Goal: Task Accomplishment & Management: Manage account settings

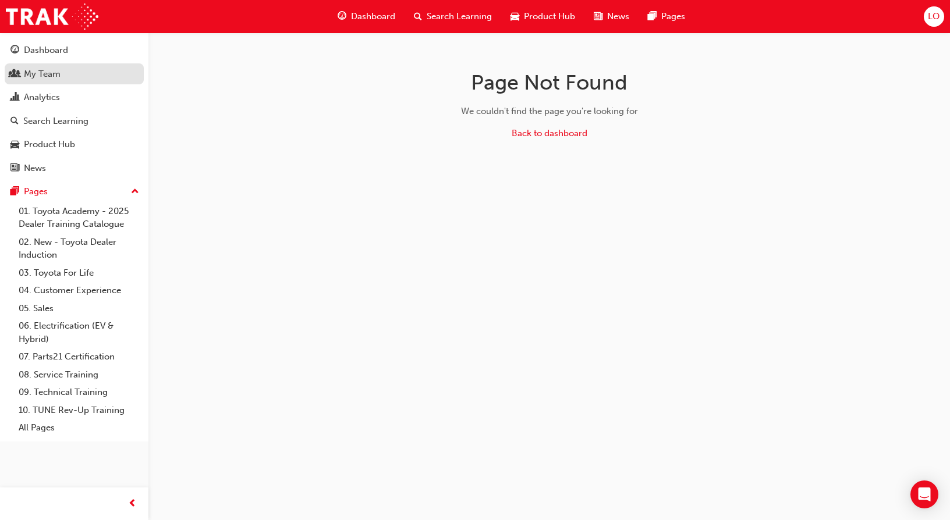
click at [74, 76] on div "My Team" at bounding box center [73, 74] width 127 height 15
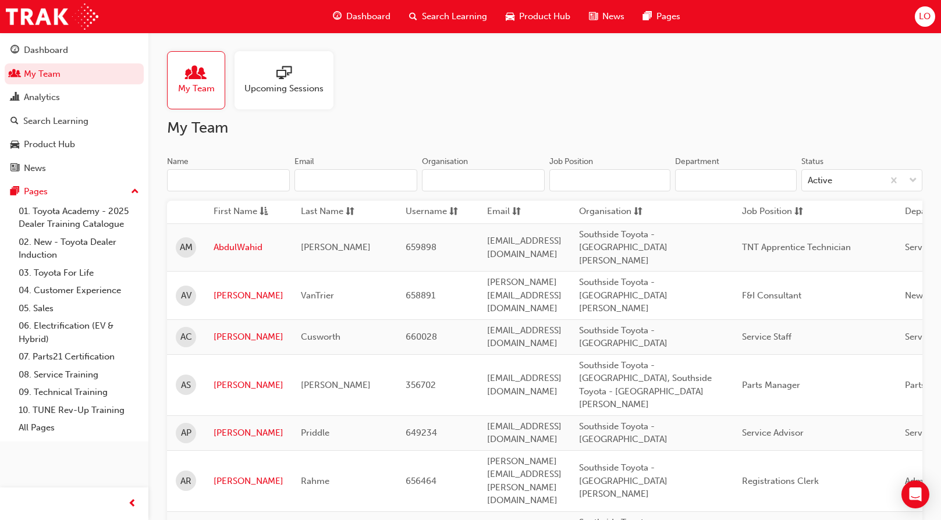
click at [218, 189] on input "Name" at bounding box center [228, 180] width 123 height 22
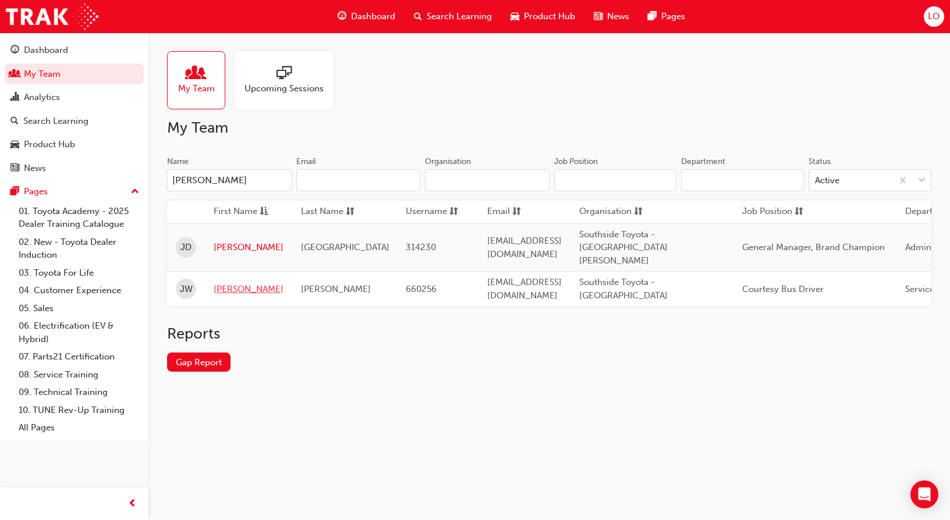
type input "[PERSON_NAME]"
click at [231, 283] on link "[PERSON_NAME]" at bounding box center [249, 289] width 70 height 13
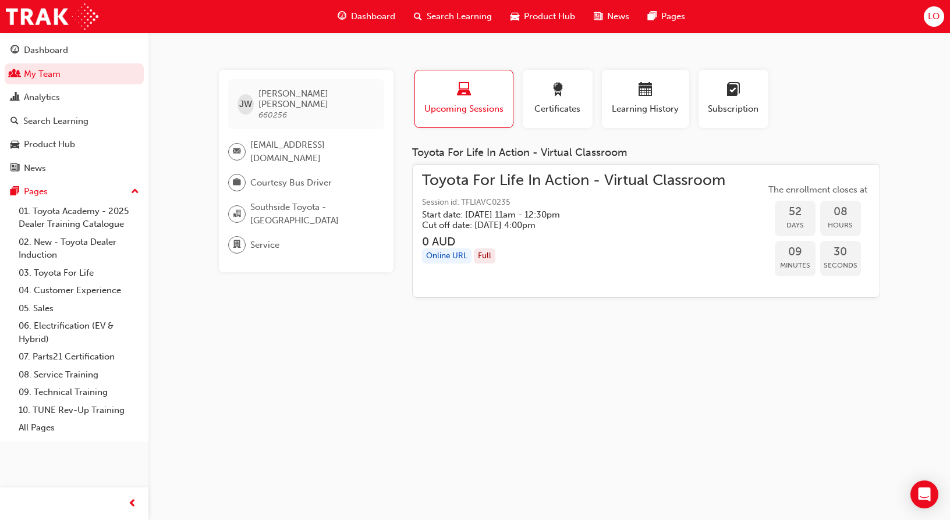
click at [539, 383] on div "[PERSON_NAME] [PERSON_NAME] 660256 [EMAIL_ADDRESS][DOMAIN_NAME] Courtesy Bus Dr…" at bounding box center [475, 260] width 950 height 520
click at [68, 77] on link "My Team" at bounding box center [74, 74] width 139 height 22
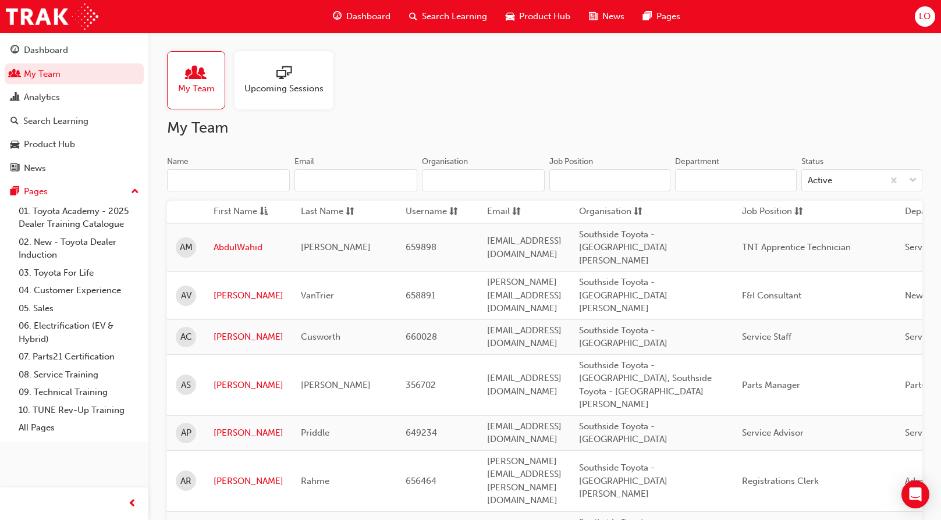
click at [233, 184] on input "Name" at bounding box center [228, 180] width 123 height 22
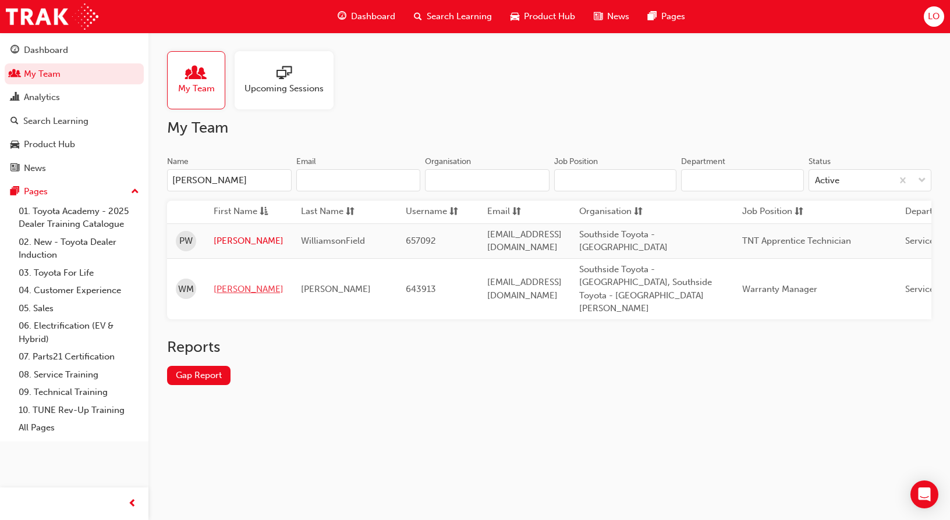
type input "[PERSON_NAME]"
click at [227, 283] on link "[PERSON_NAME]" at bounding box center [249, 289] width 70 height 13
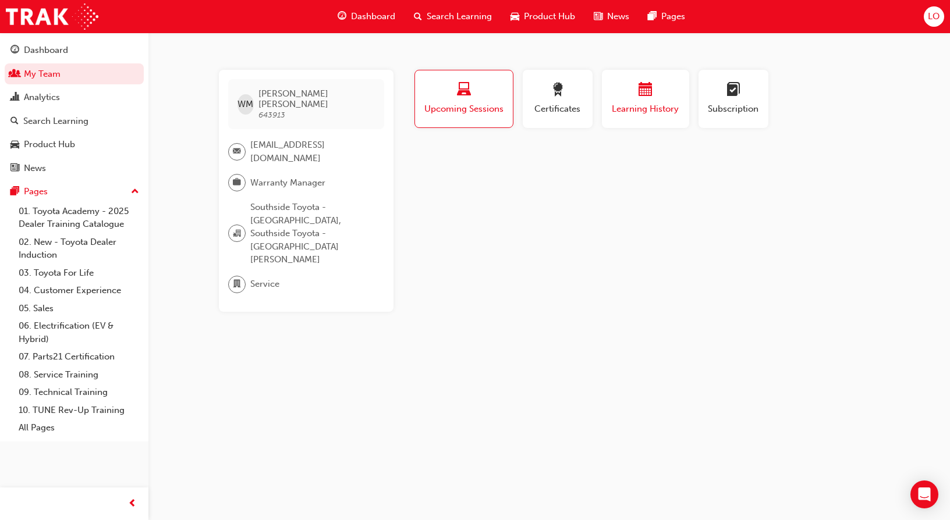
click at [633, 96] on div "button" at bounding box center [646, 92] width 70 height 18
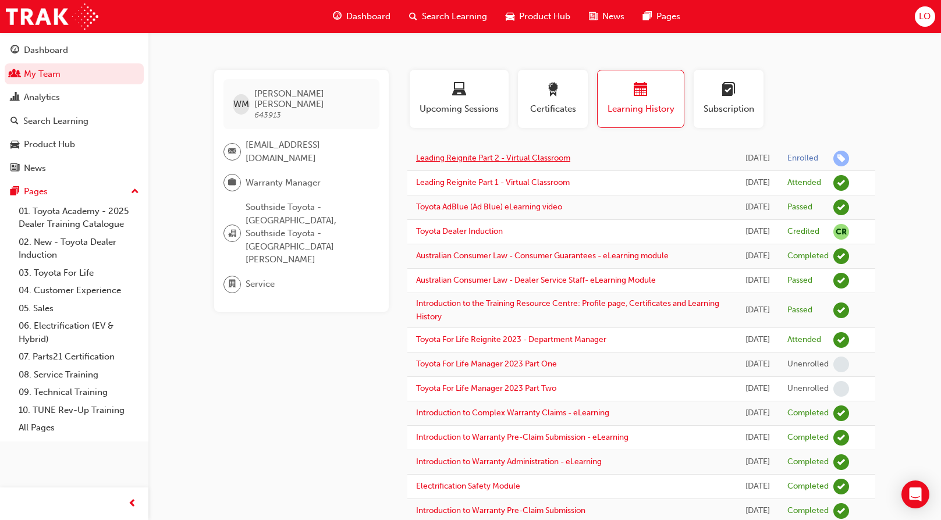
click at [501, 163] on link "Leading Reignite Part 2 - Virtual Classroom" at bounding box center [493, 158] width 154 height 10
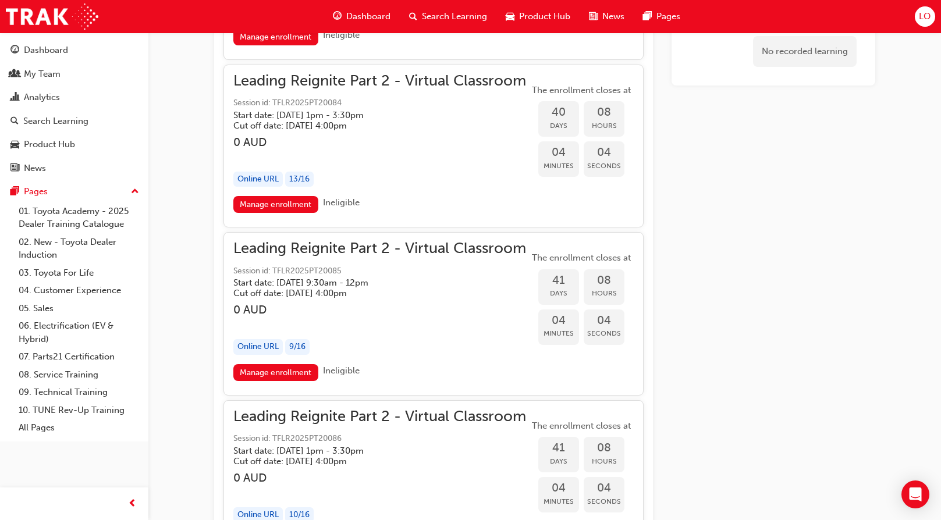
scroll to position [6400, 0]
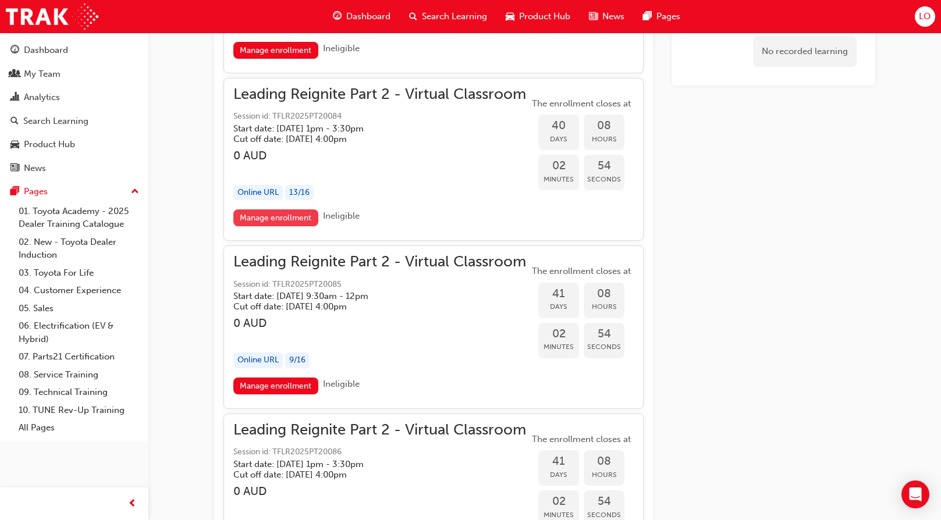
click at [272, 217] on link "Manage enrollment" at bounding box center [275, 218] width 85 height 17
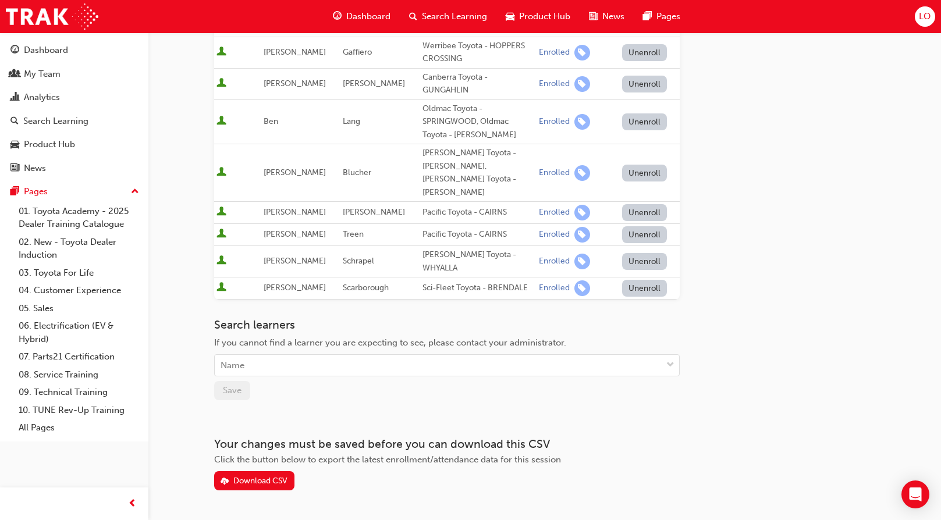
scroll to position [430, 0]
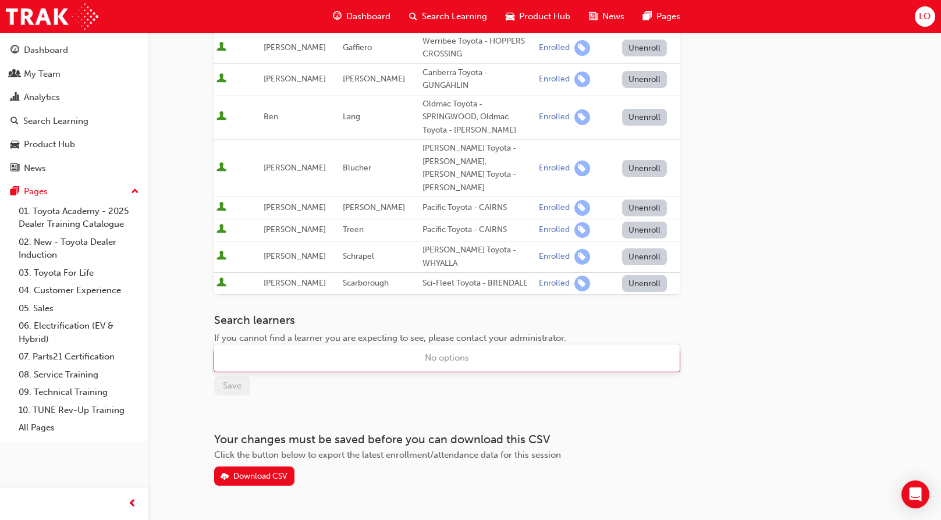
click at [249, 351] on div "Name" at bounding box center [438, 361] width 447 height 20
type input "mcl"
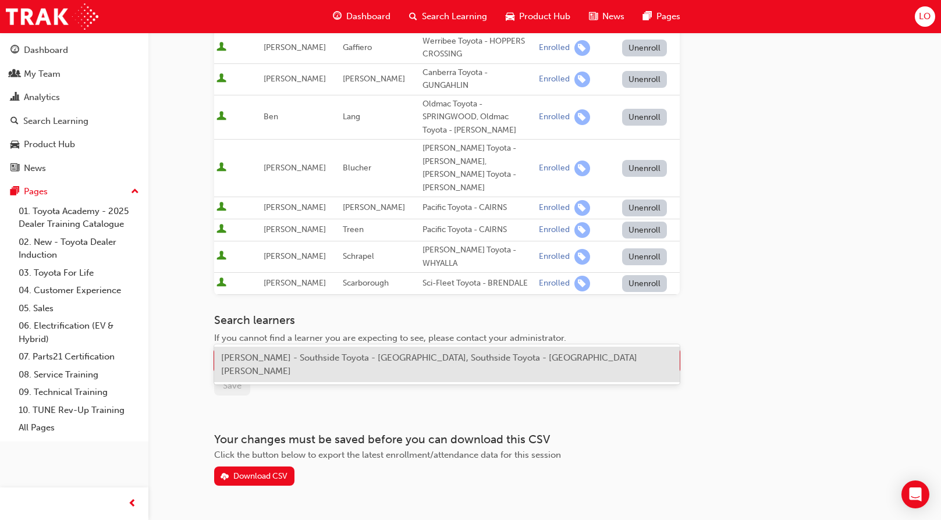
click at [349, 356] on span "[PERSON_NAME] - Southside Toyota - [GEOGRAPHIC_DATA], Southside Toyota - [GEOGR…" at bounding box center [429, 365] width 416 height 24
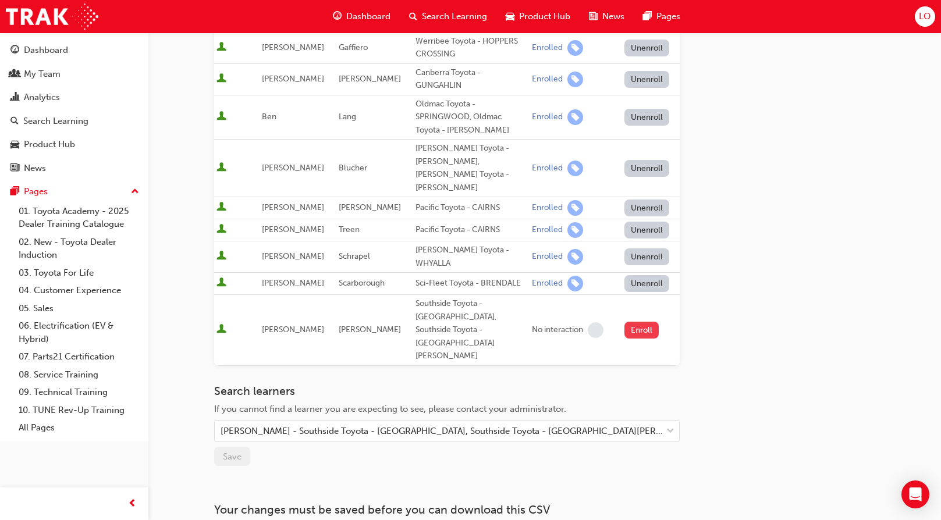
click at [636, 322] on button "Enroll" at bounding box center [642, 330] width 35 height 17
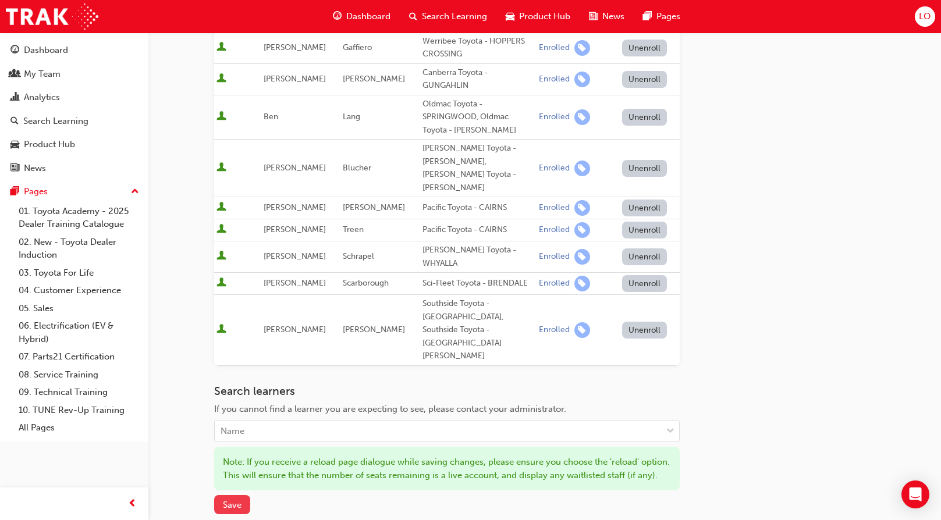
click at [232, 500] on span "Save" at bounding box center [232, 505] width 19 height 10
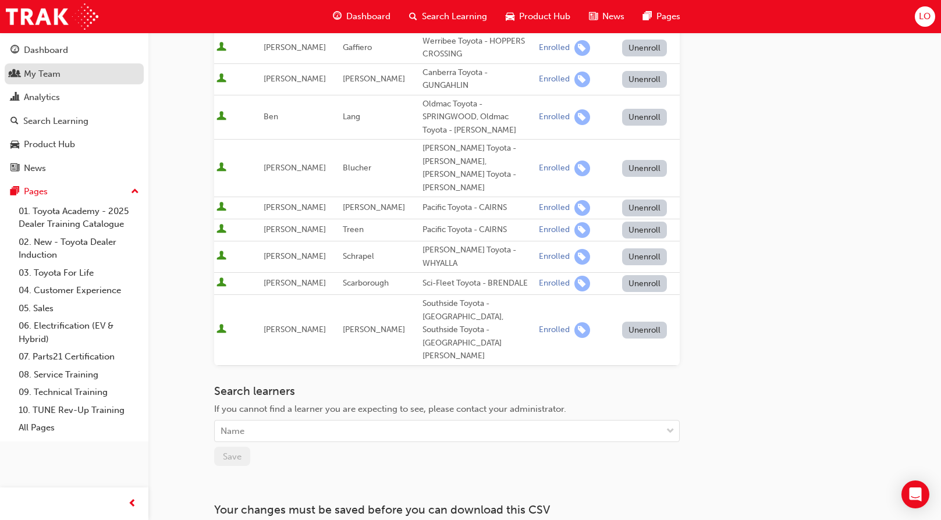
click at [49, 68] on div "My Team" at bounding box center [42, 74] width 37 height 13
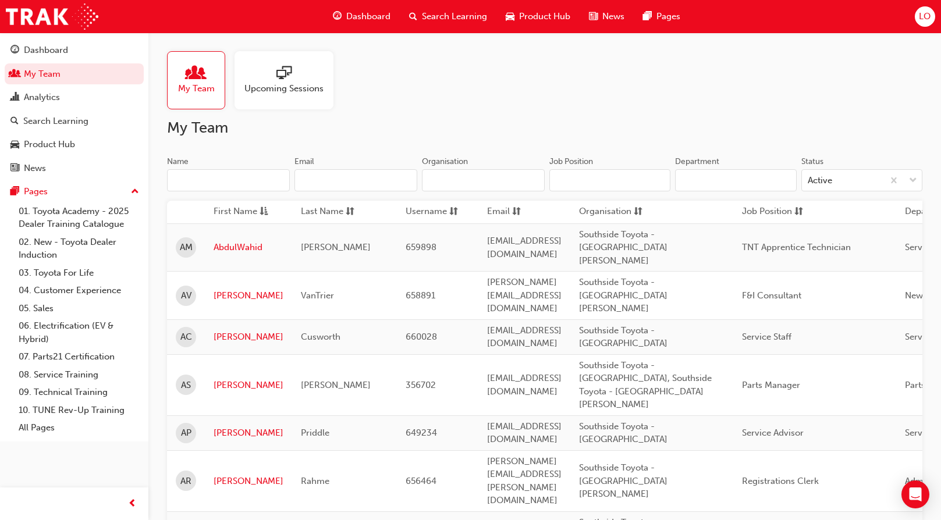
click at [196, 187] on input "Name" at bounding box center [228, 180] width 123 height 22
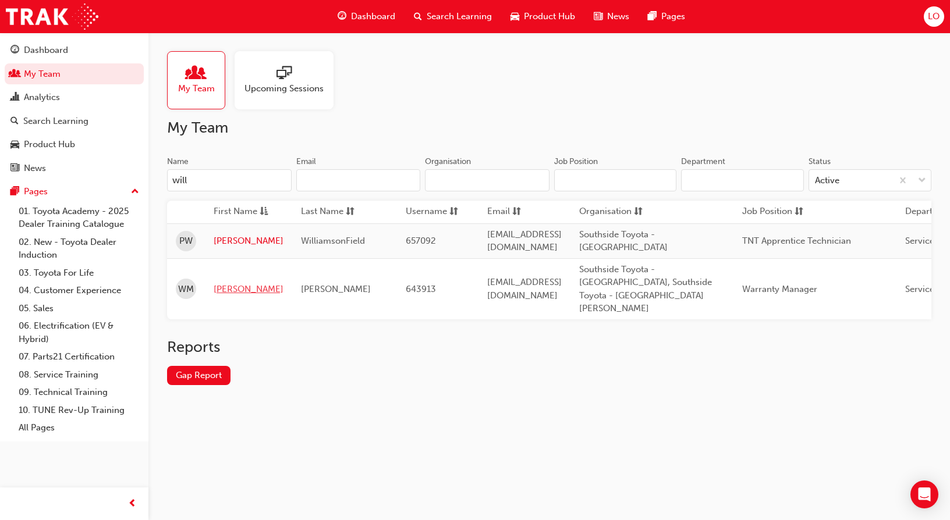
type input "will"
click at [233, 285] on link "[PERSON_NAME]" at bounding box center [249, 289] width 70 height 13
